Goal: Information Seeking & Learning: Learn about a topic

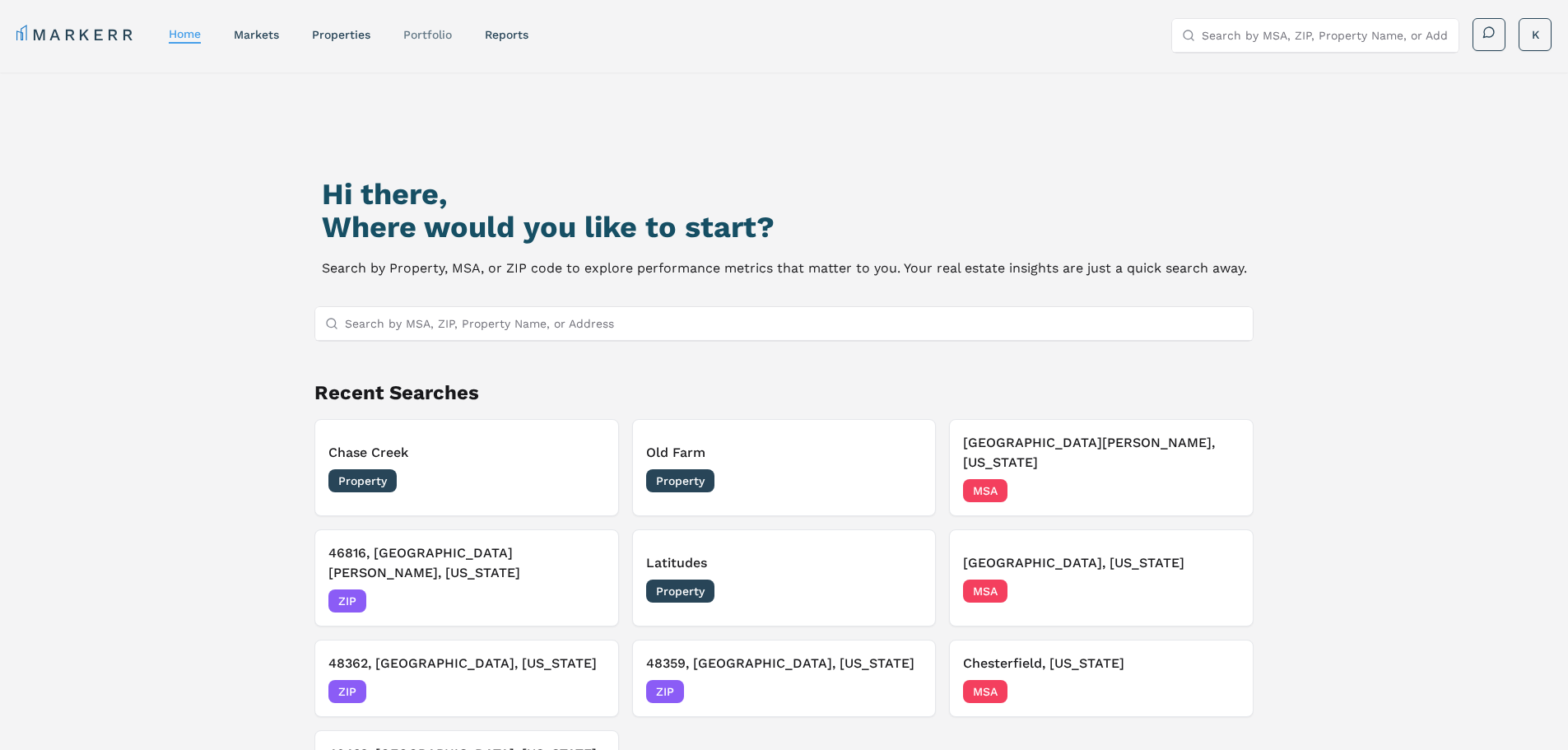
click at [419, 33] on link "Portfolio" at bounding box center [427, 34] width 48 height 13
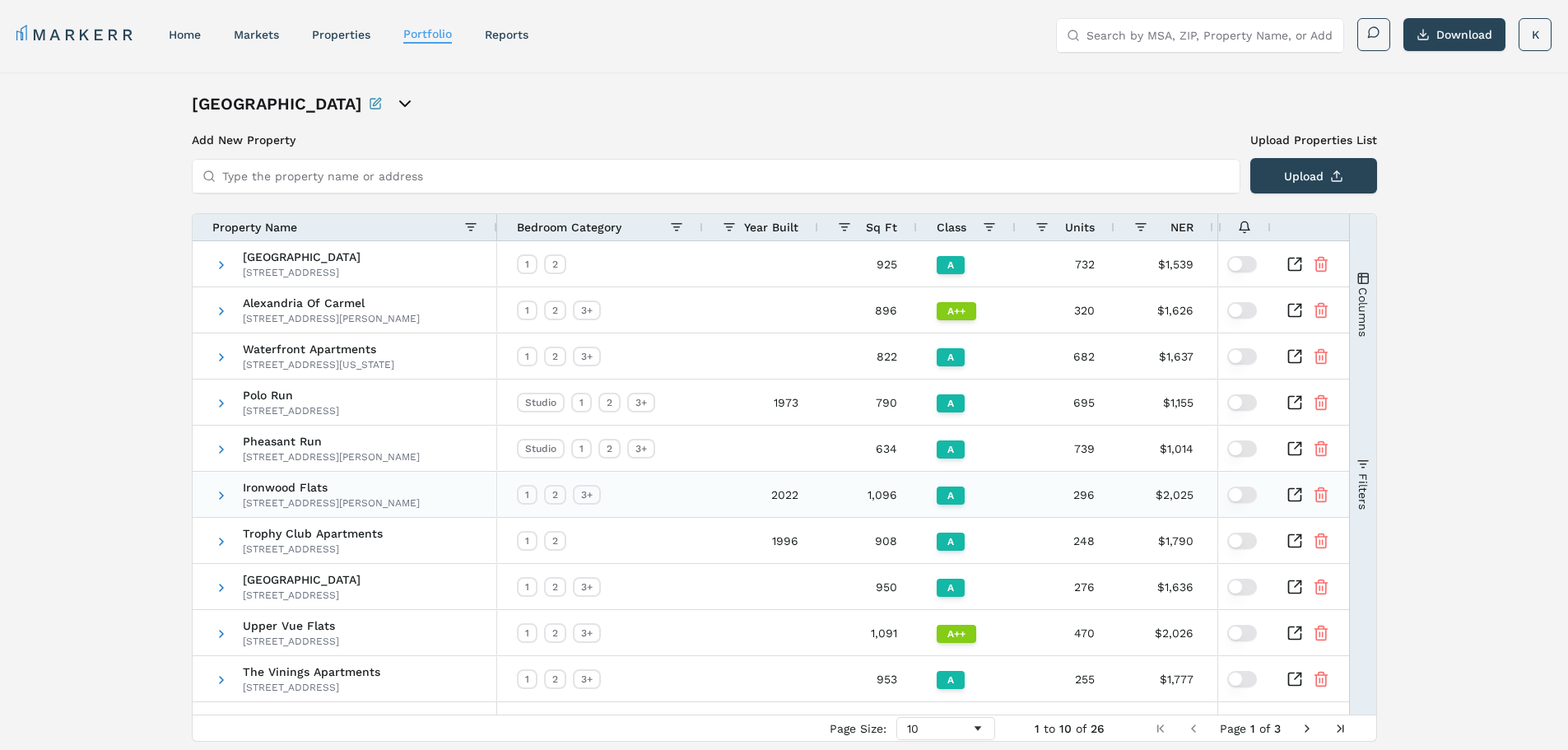
click at [1301, 492] on icon "Inspect Comparable" at bounding box center [1299, 490] width 4 height 4
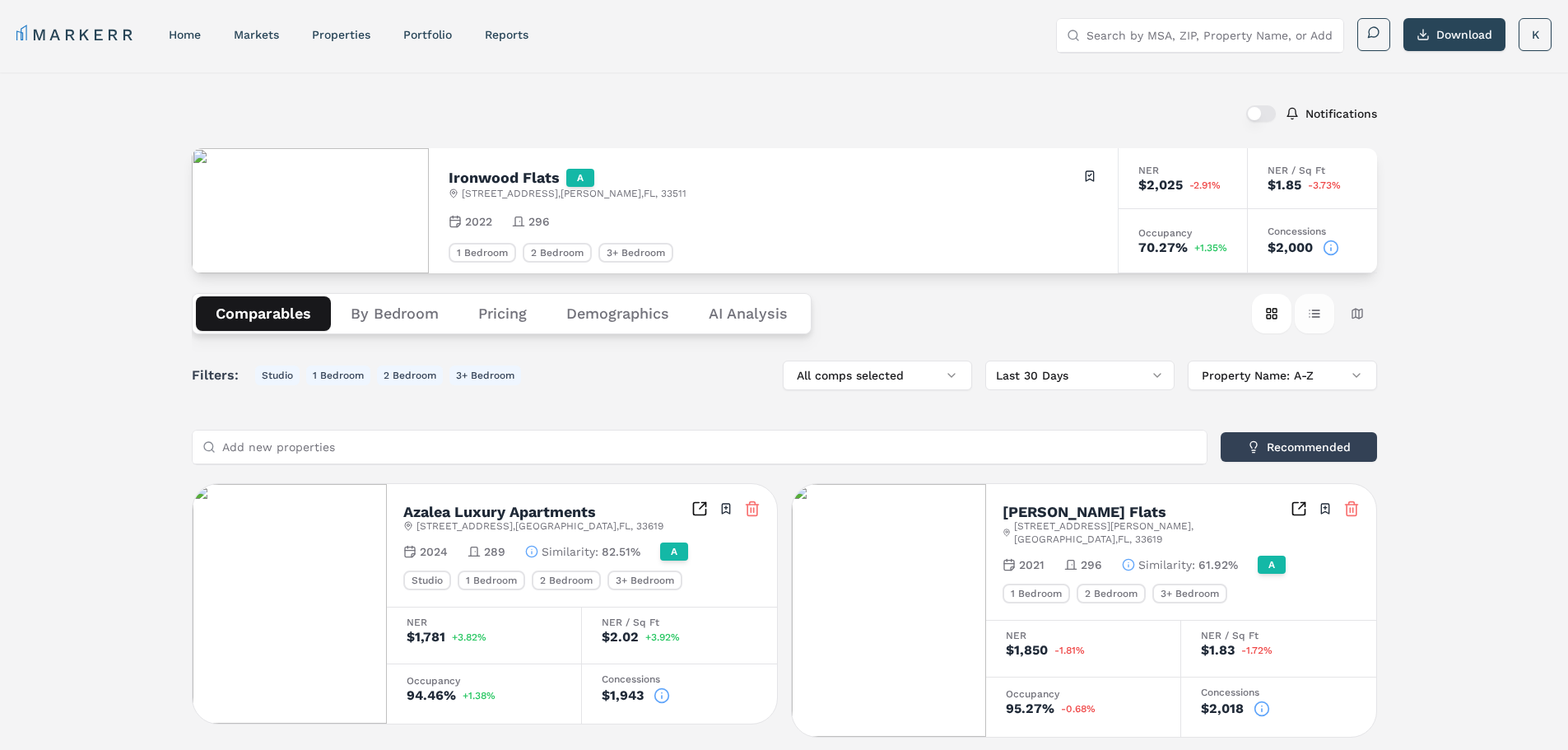
click at [1311, 308] on button "Table view" at bounding box center [1315, 313] width 39 height 39
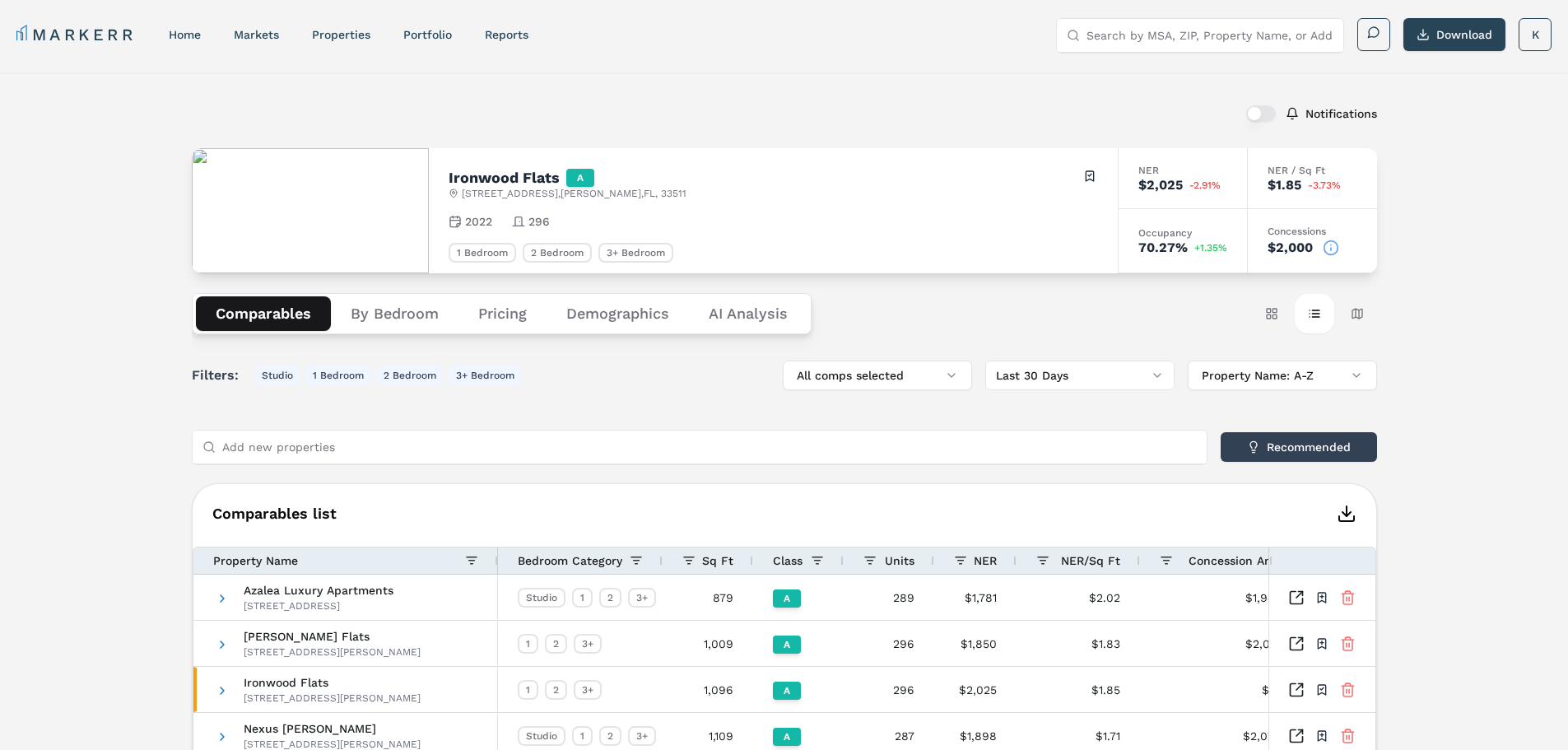
click at [1345, 513] on icon "button" at bounding box center [1347, 513] width 20 height 20
click at [1275, 318] on button "Card view" at bounding box center [1271, 313] width 39 height 39
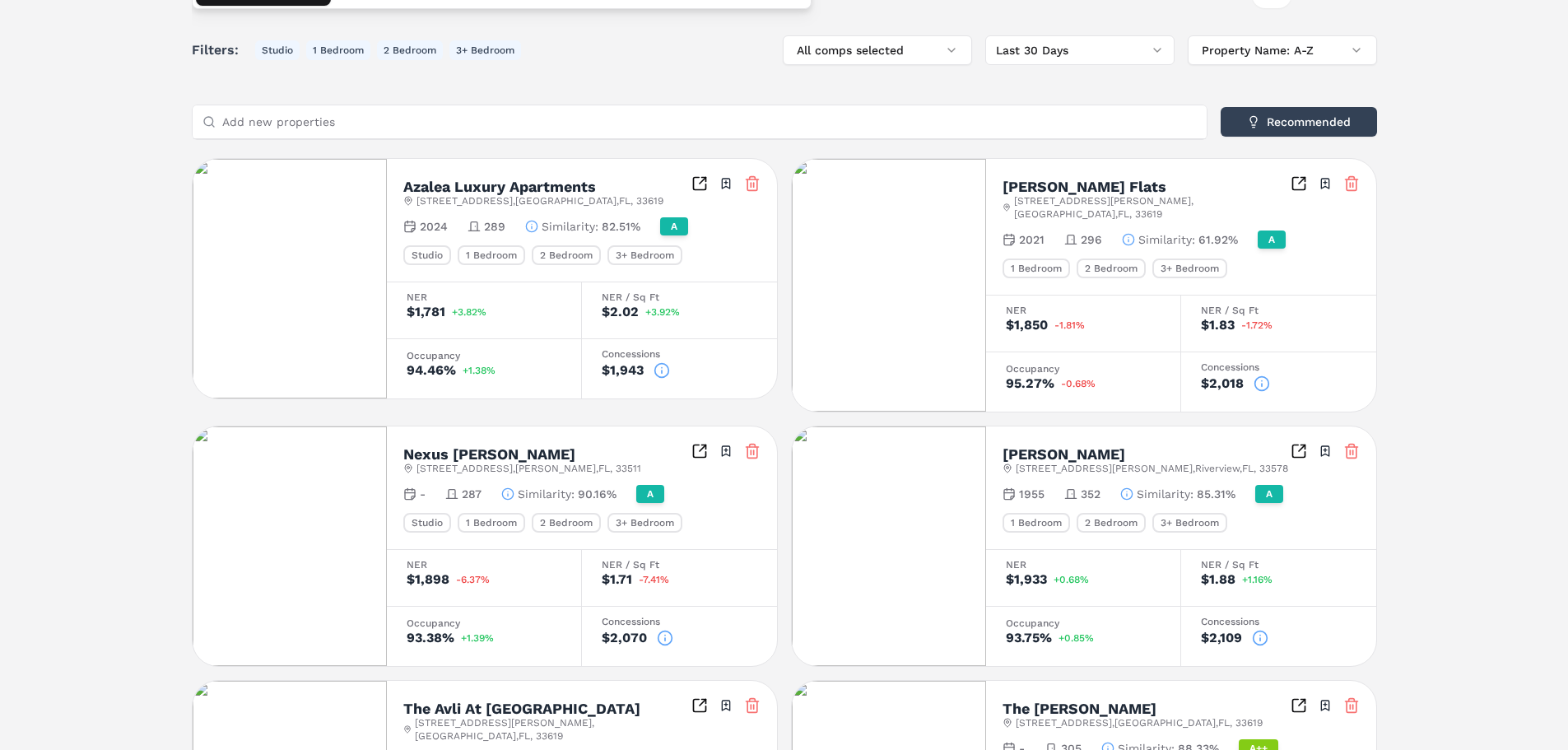
scroll to position [329, 0]
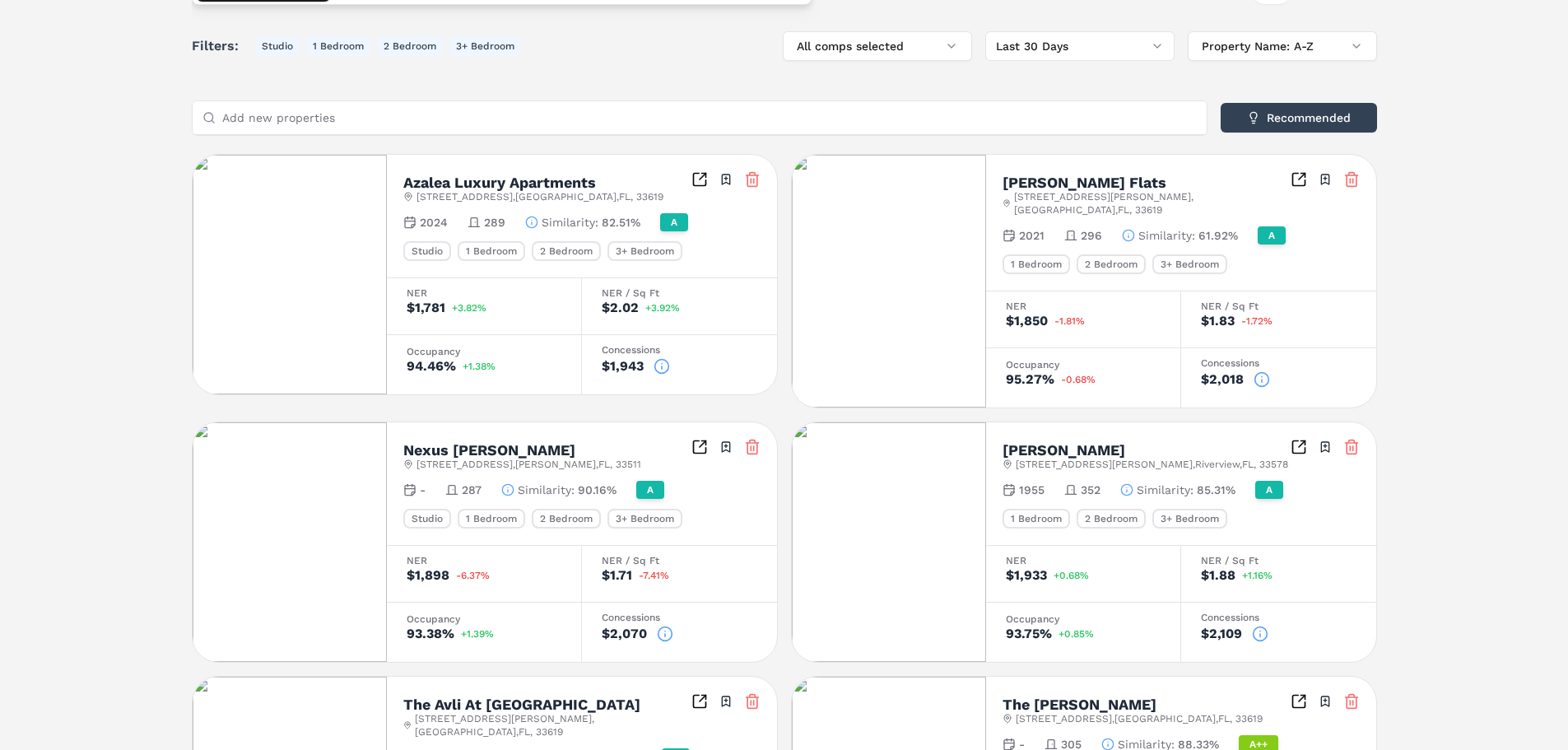
click at [1258, 625] on icon at bounding box center [1260, 633] width 17 height 17
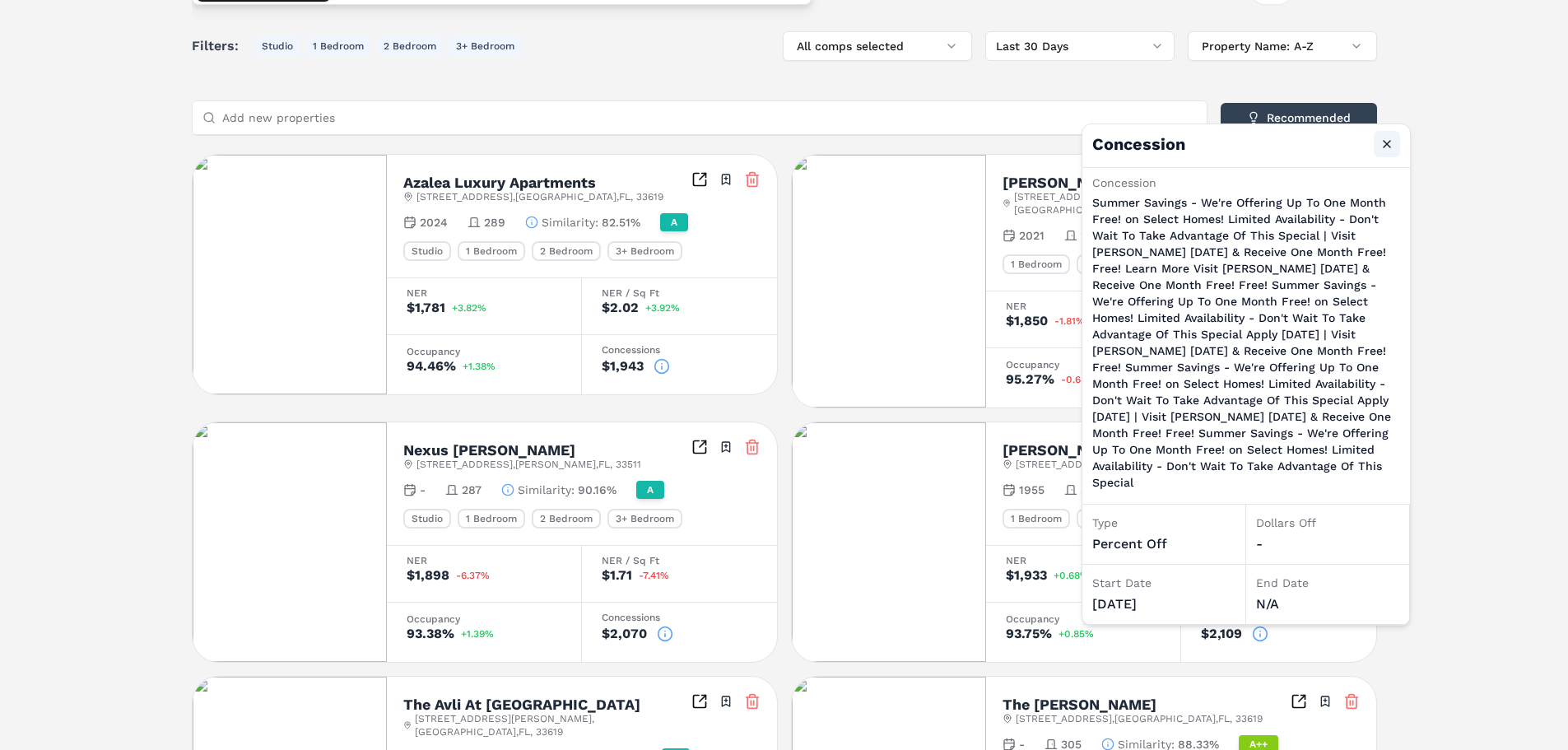
click at [1388, 142] on button "Close" at bounding box center [1386, 143] width 27 height 27
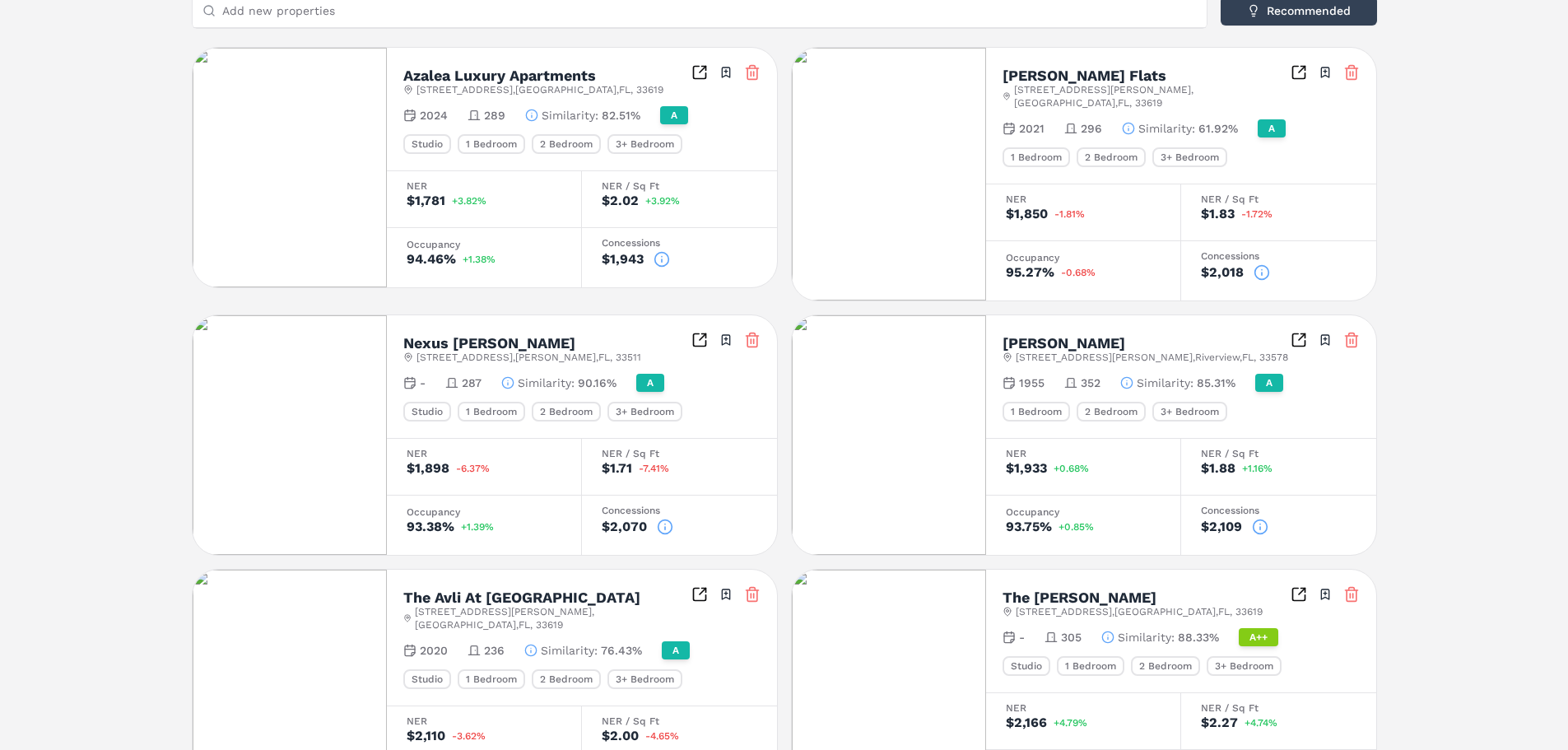
scroll to position [546, 0]
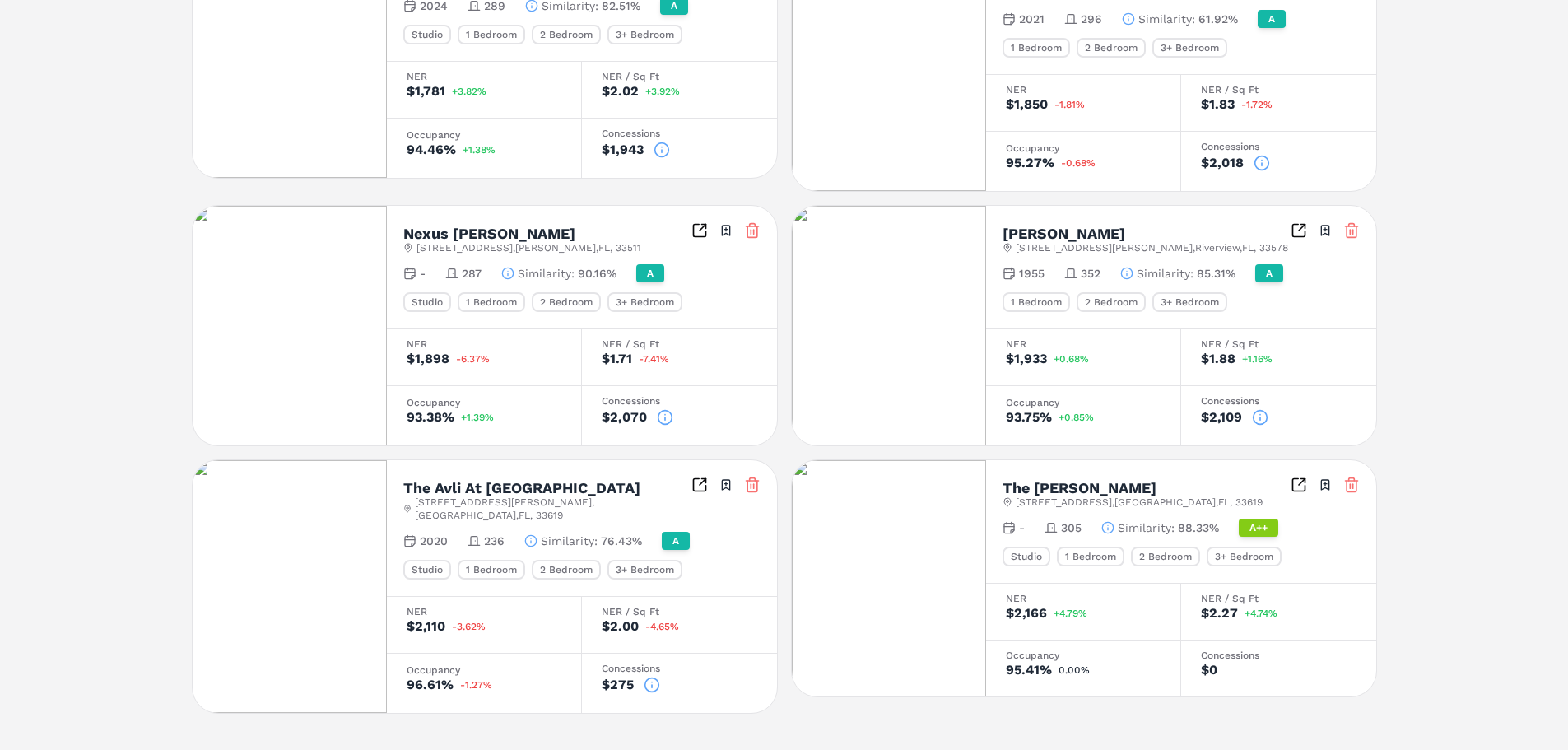
click at [662, 409] on icon at bounding box center [665, 417] width 17 height 17
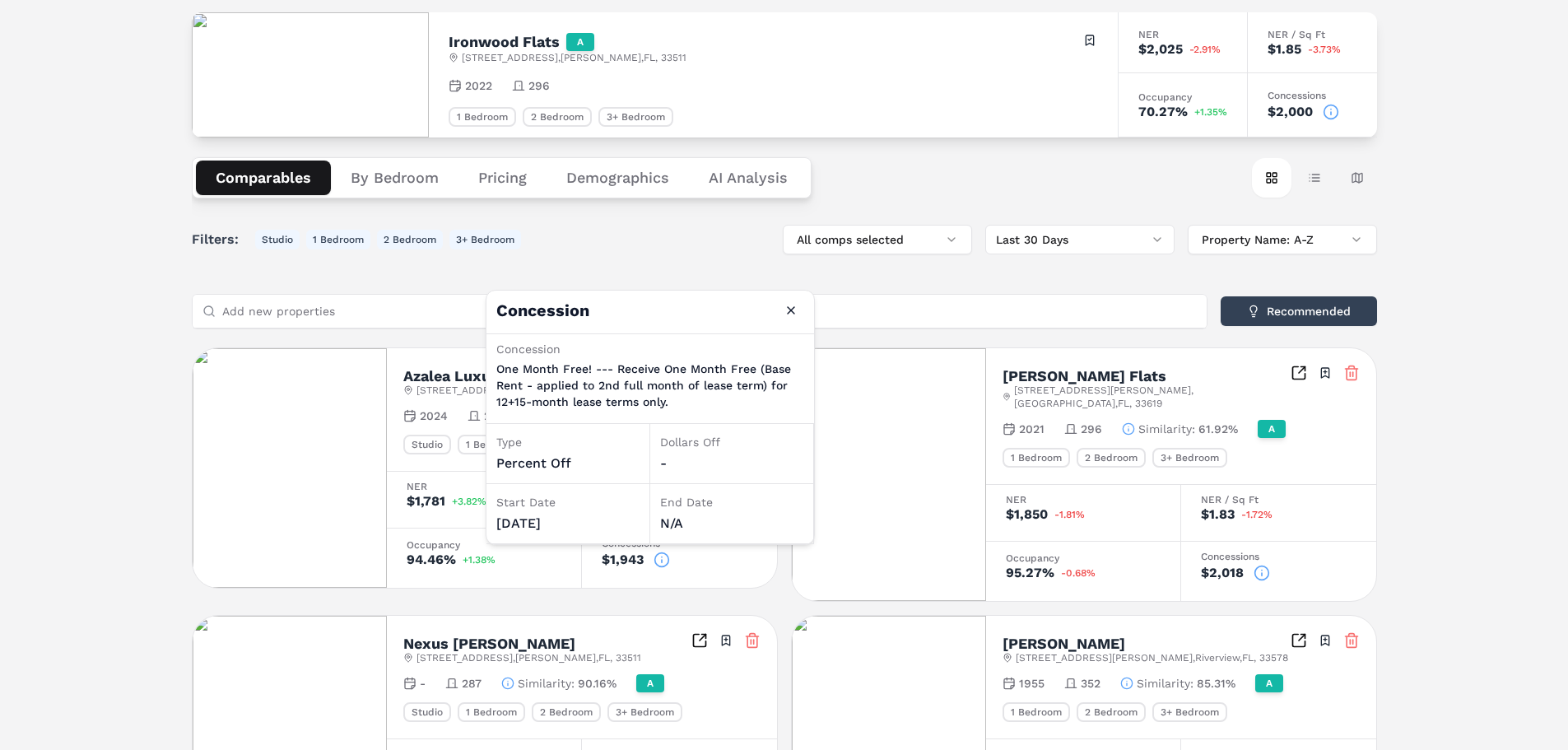
scroll to position [134, 0]
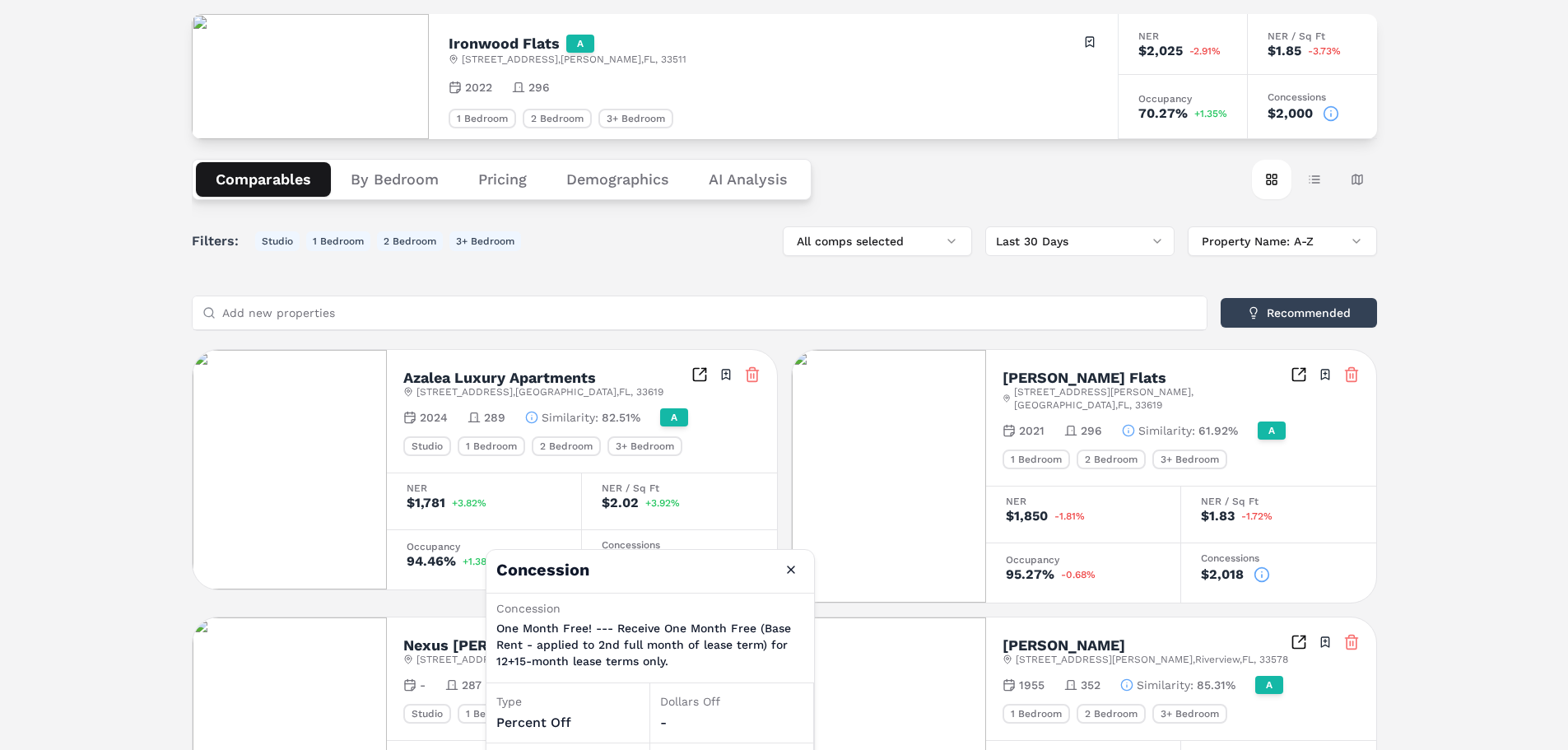
drag, startPoint x: 733, startPoint y: 451, endPoint x: 733, endPoint y: 440, distance: 11.0
click at [733, 450] on div "Studio 1 Bedroom 2 Bedroom 3+ Bedroom" at bounding box center [582, 446] width 357 height 20
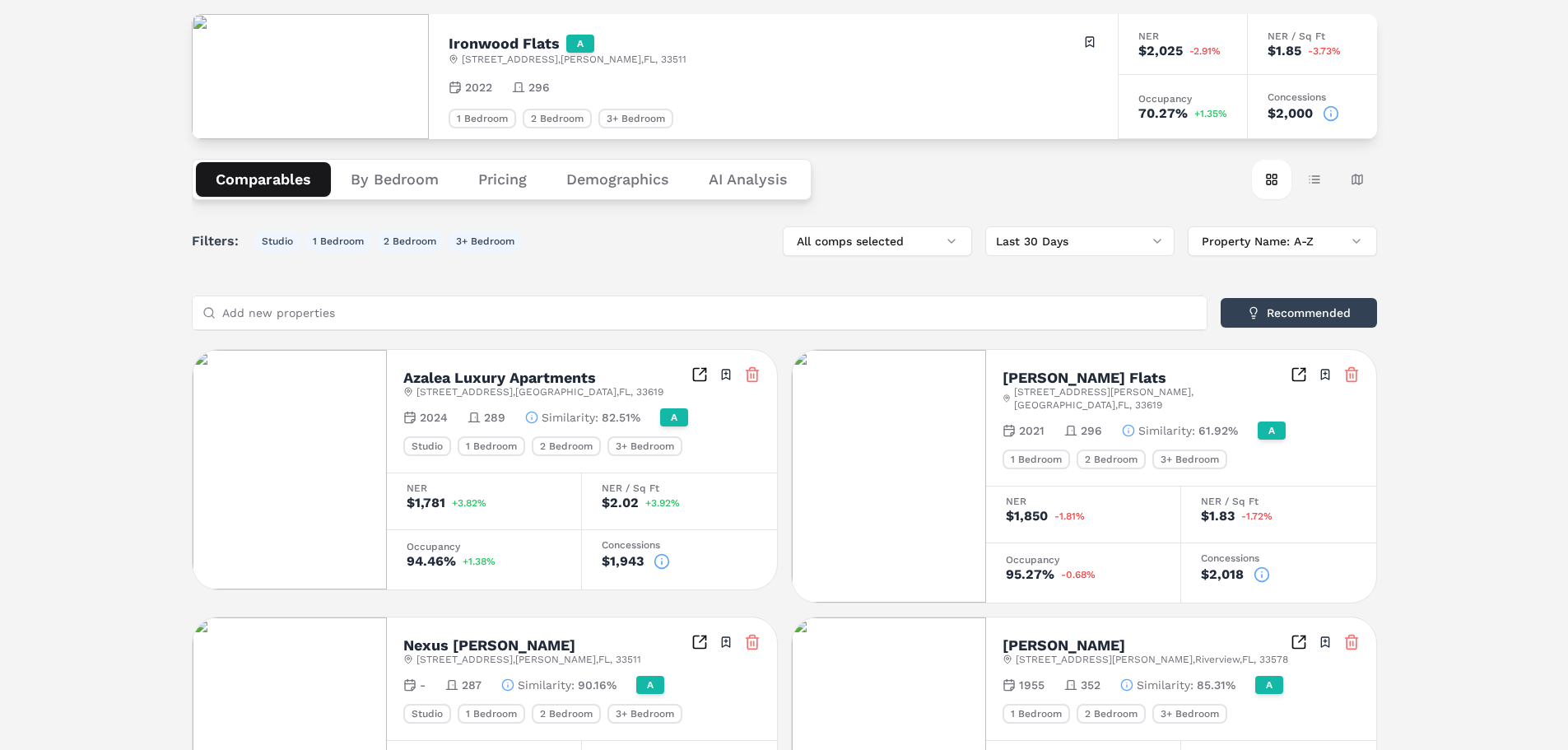
click at [664, 560] on icon at bounding box center [662, 561] width 17 height 17
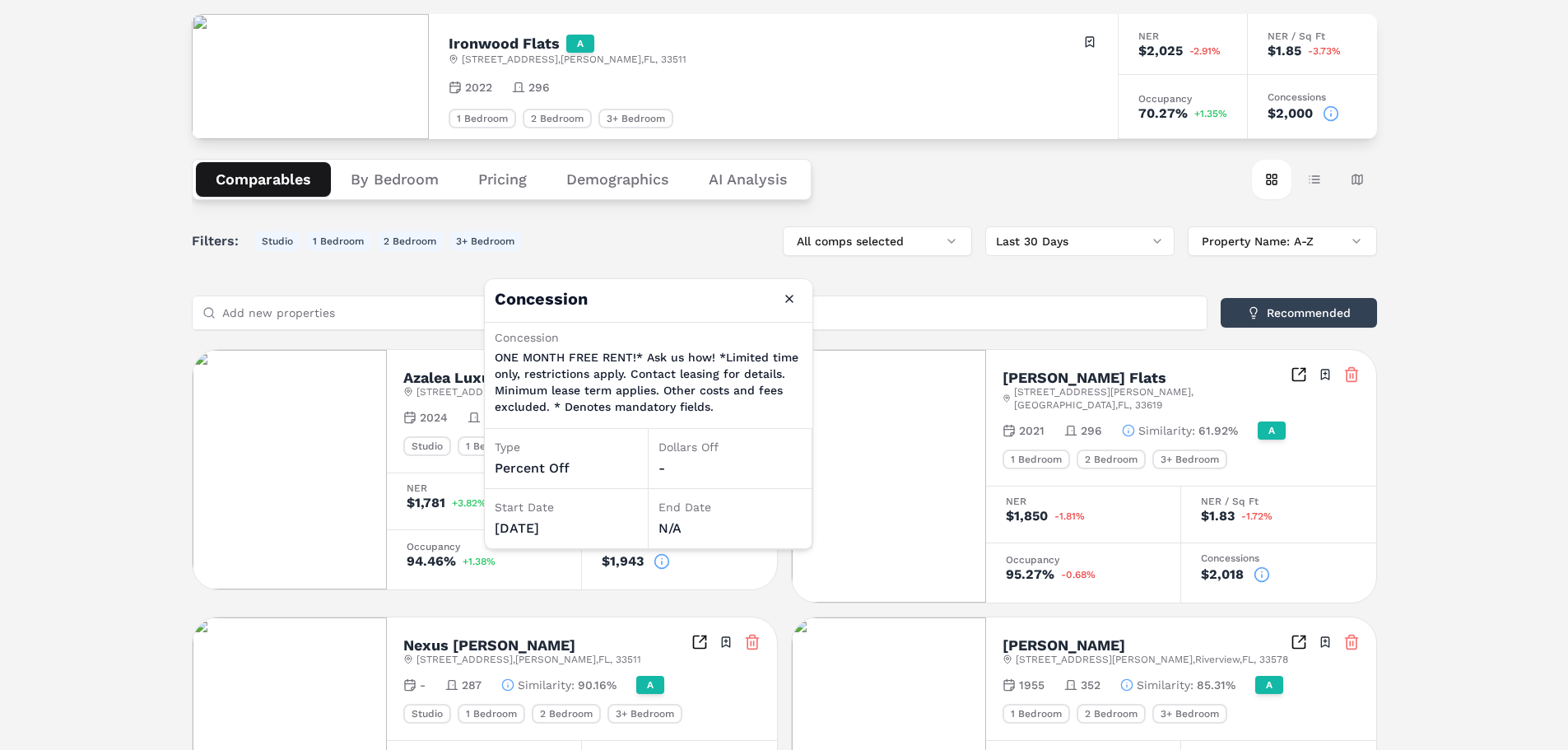
click at [1262, 566] on icon at bounding box center [1262, 574] width 17 height 17
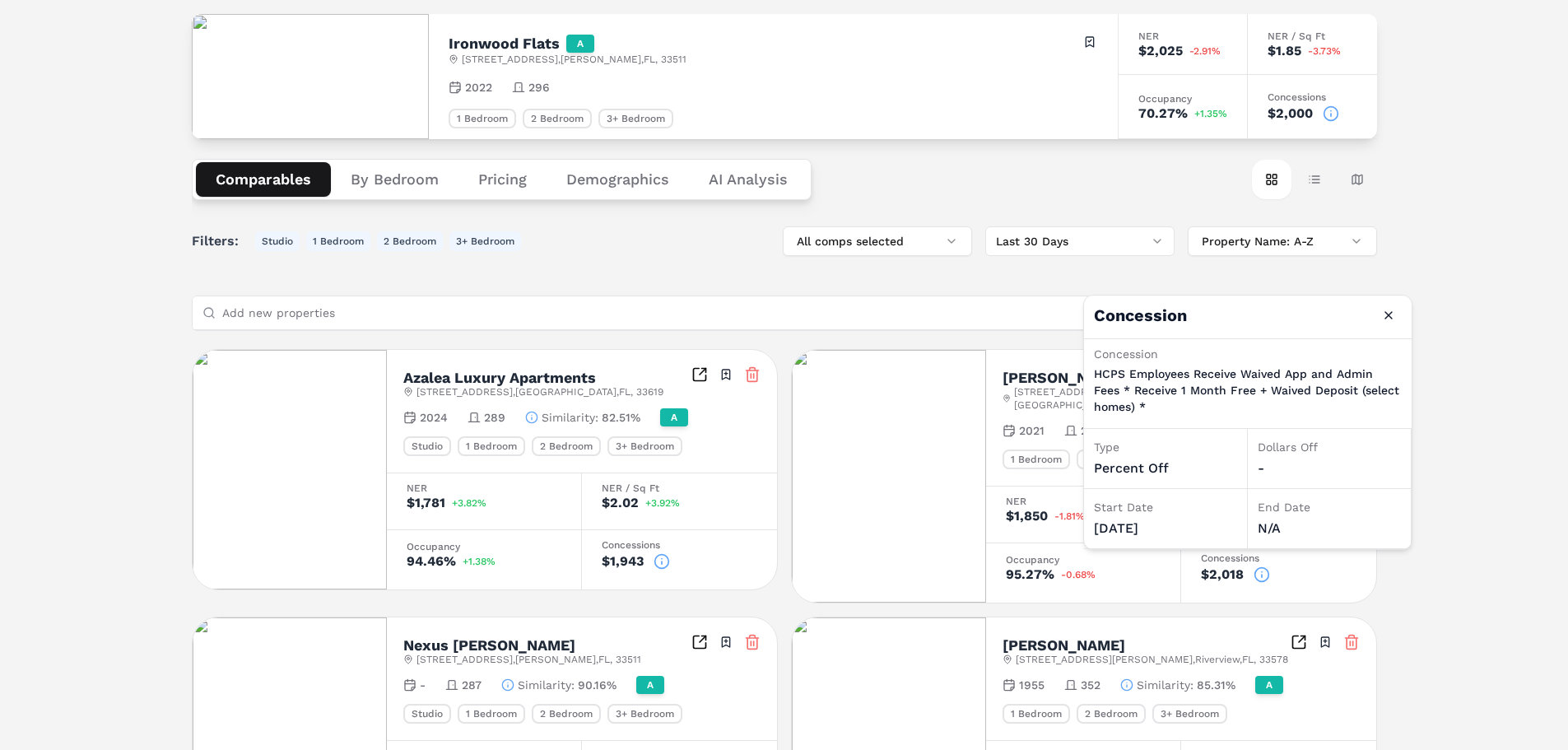
drag, startPoint x: 1458, startPoint y: 658, endPoint x: 1446, endPoint y: 650, distance: 14.4
click at [1458, 657] on div "Notifications Ironwood Flats A 795 Ironwood Flats Cir , Brandon , FL , 33511 To…" at bounding box center [784, 541] width 1568 height 1206
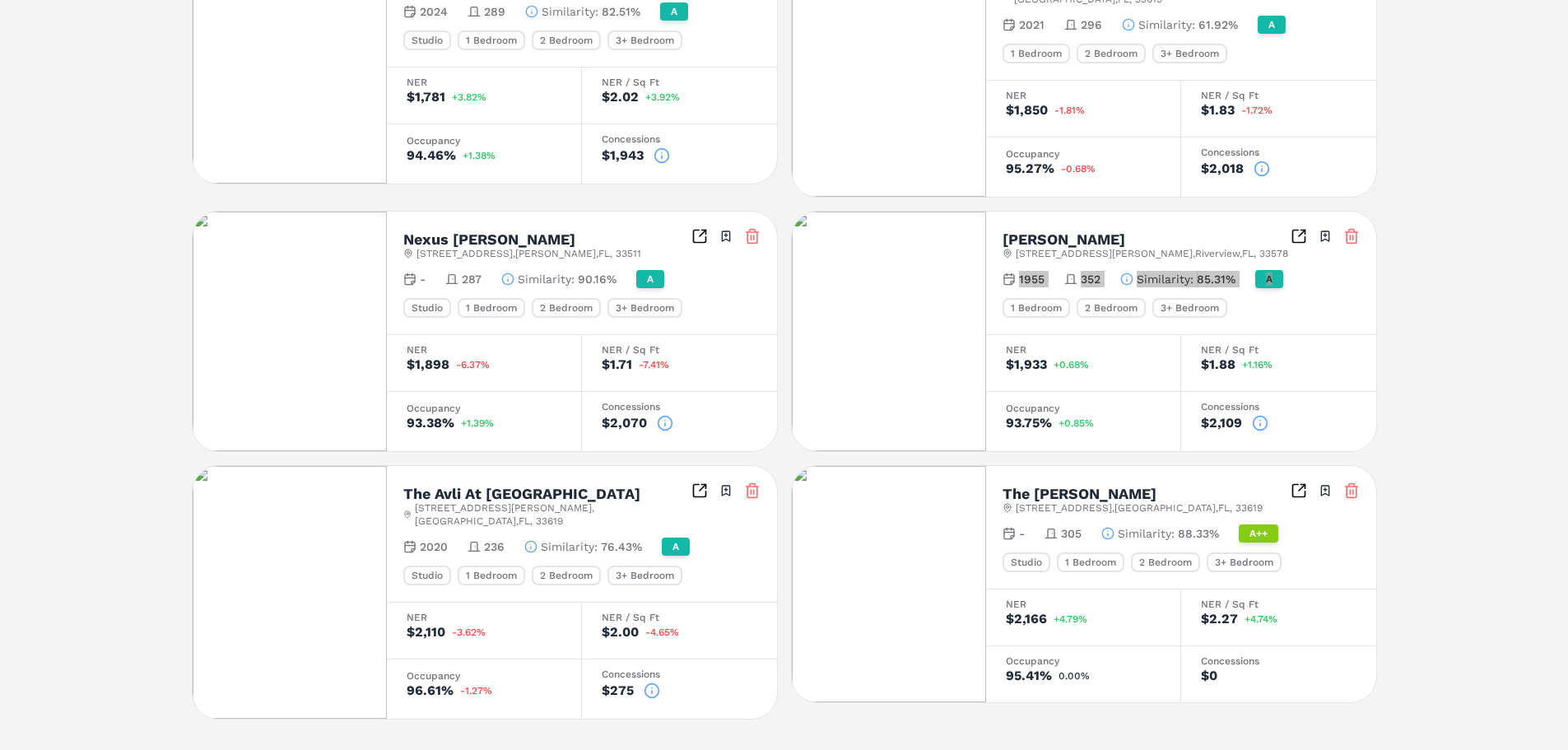
scroll to position [546, 0]
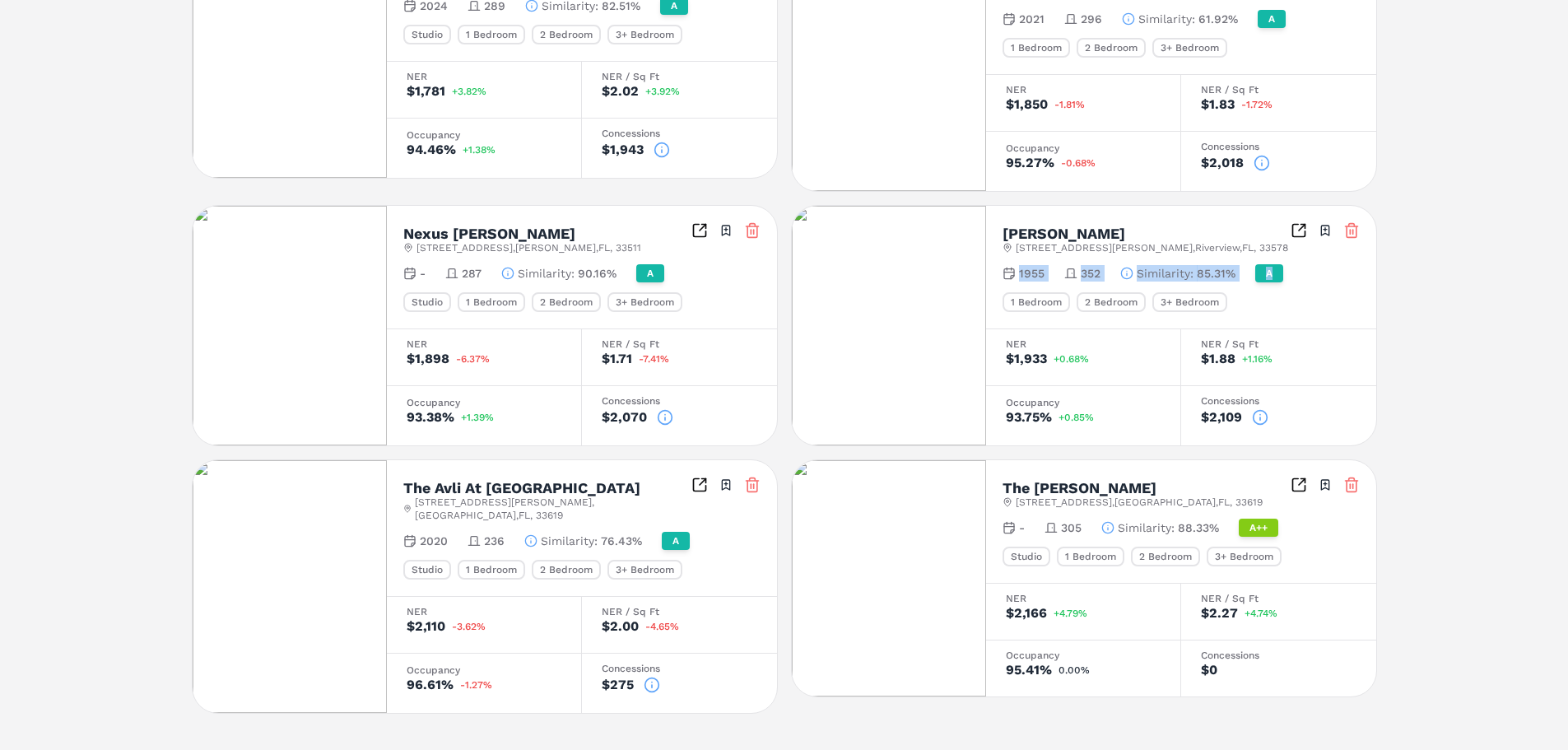
click at [1299, 477] on icon "Inspect Comparables" at bounding box center [1299, 485] width 17 height 17
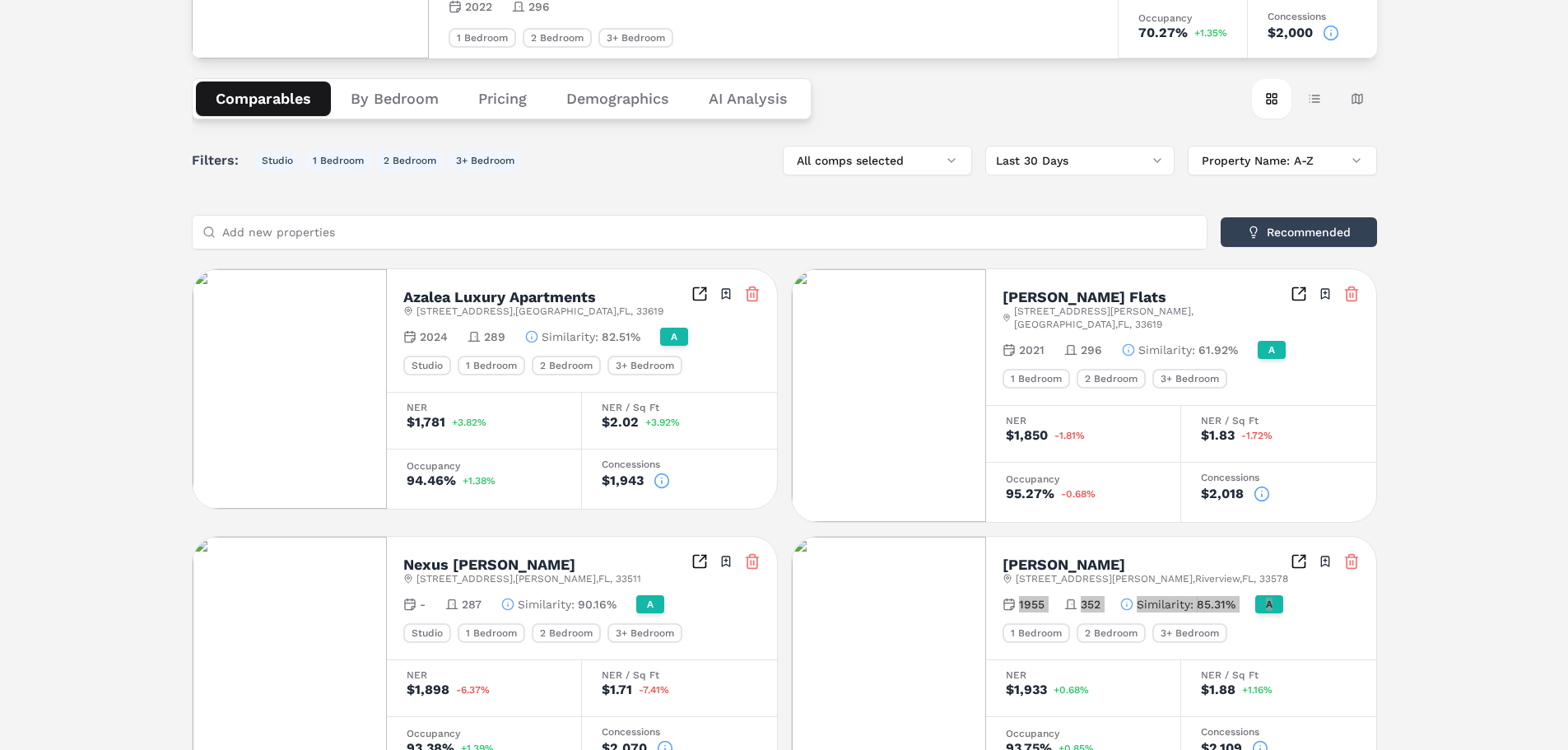
scroll to position [52, 0]
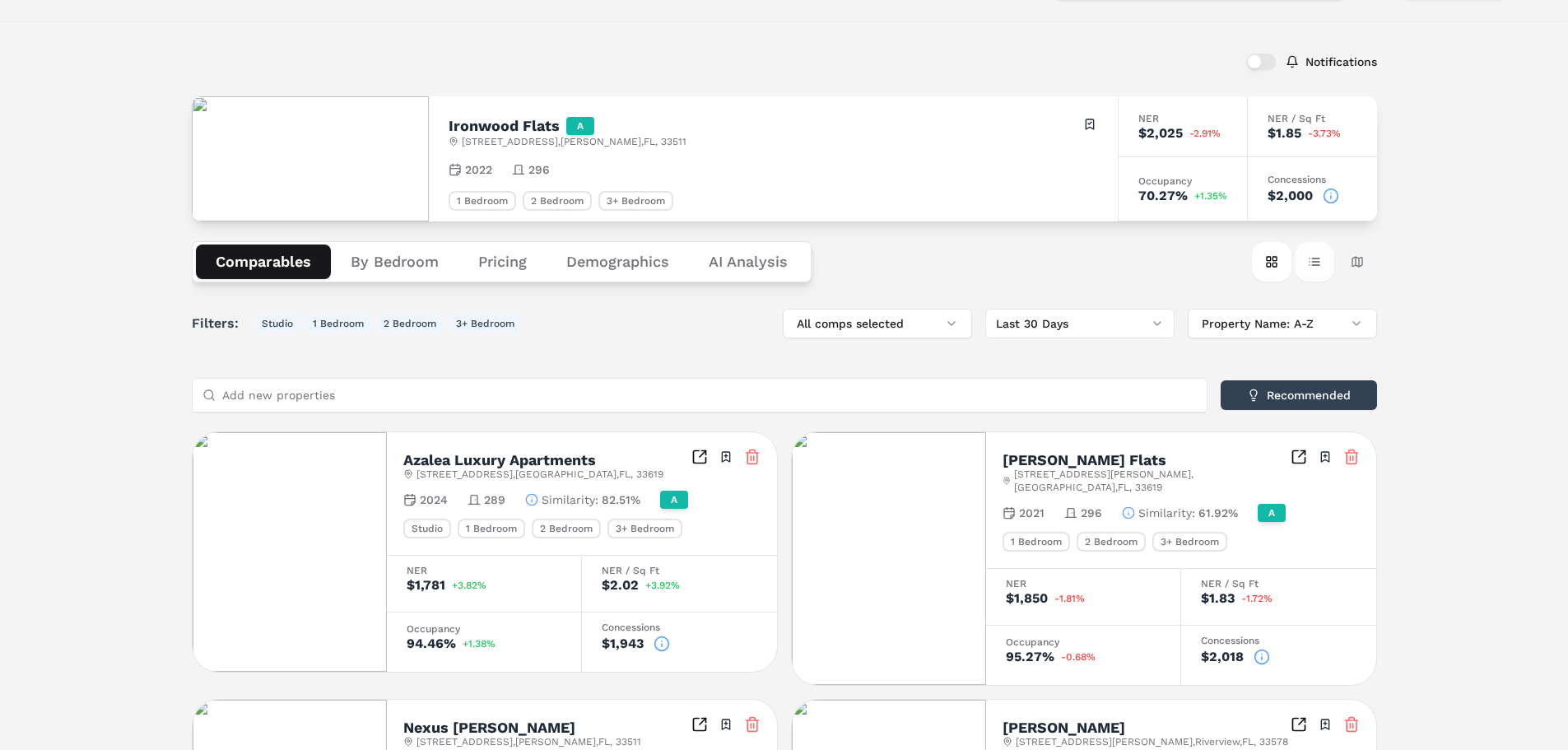
click at [1320, 262] on button "Table view" at bounding box center [1315, 262] width 39 height 39
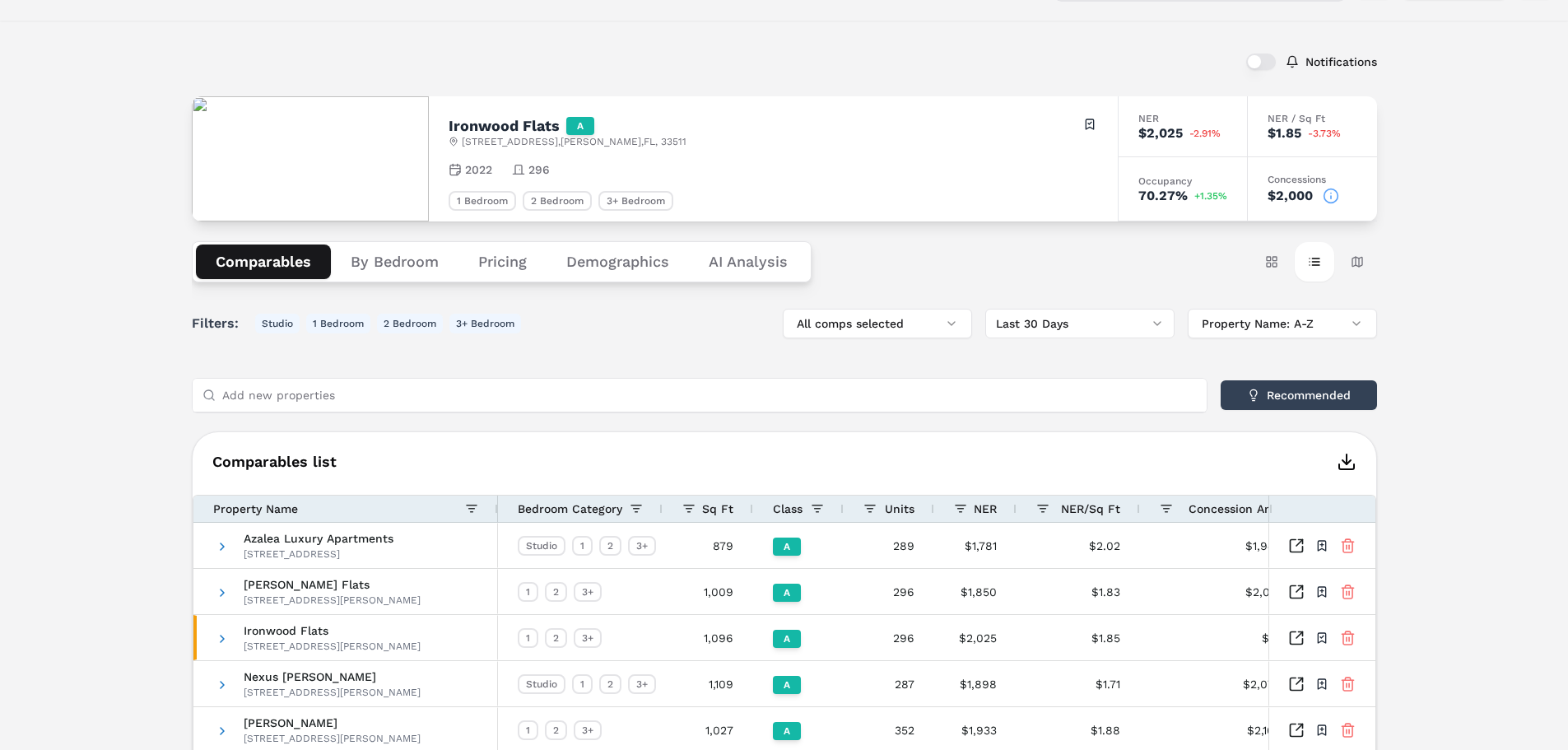
click at [1352, 456] on icon "button" at bounding box center [1347, 461] width 20 height 20
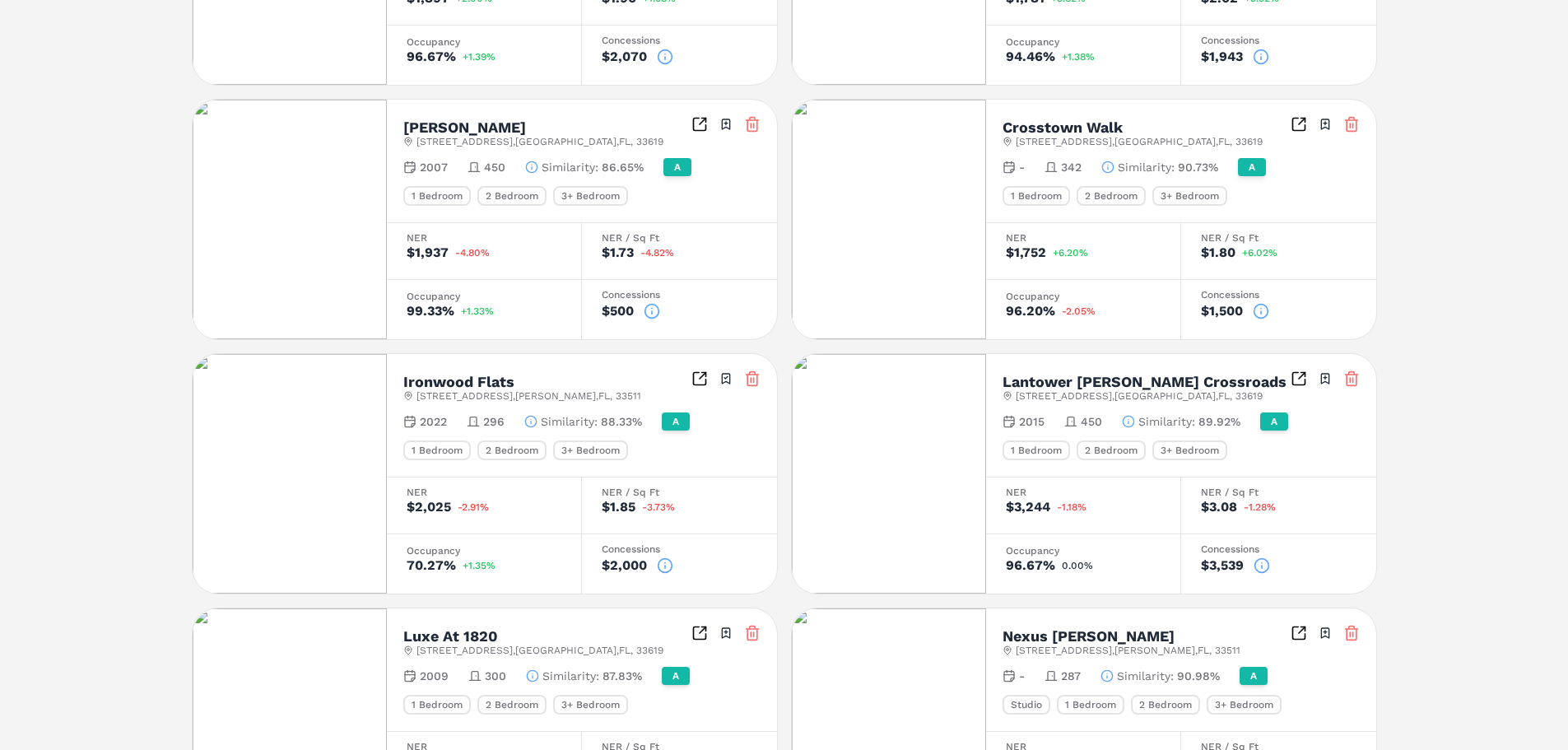
scroll to position [494, 0]
